Goal: Obtain resource: Download file/media

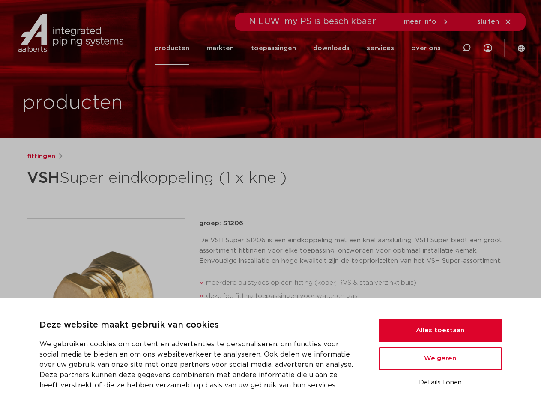
click at [270, 206] on div "fittingen VSH Super eindkoppeling (1 x knel) groep: S1206 meerdere buistypes op…" at bounding box center [270, 347] width 501 height 390
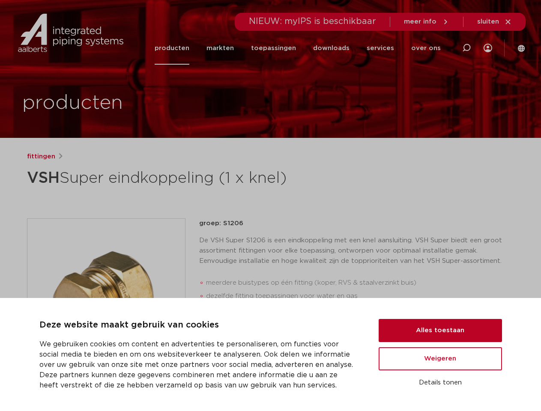
click at [440, 331] on button "Alles toestaan" at bounding box center [440, 330] width 123 height 23
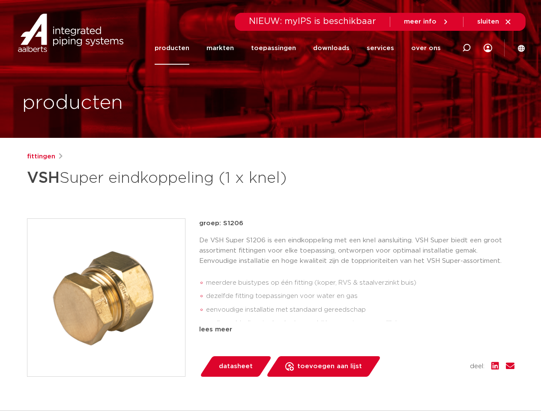
click at [440, 359] on div "datasheet toevoegen aan lijst opslaan in my IPS verwijder uit lijst deel:" at bounding box center [360, 366] width 308 height 21
click at [440, 383] on div "fittingen VSH Super eindkoppeling (1 x knel) groep: S1206 meerdere buistypes op…" at bounding box center [270, 347] width 501 height 390
click at [467, 48] on icon at bounding box center [466, 48] width 10 height 10
click at [495, 22] on span "sluiten" at bounding box center [488, 21] width 22 height 6
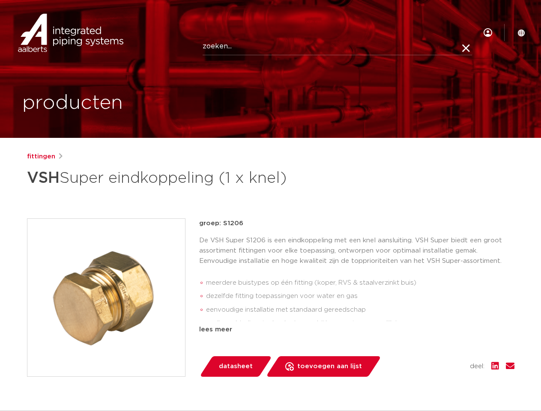
click at [106, 297] on img at bounding box center [106, 298] width 158 height 158
